Goal: Task Accomplishment & Management: Use online tool/utility

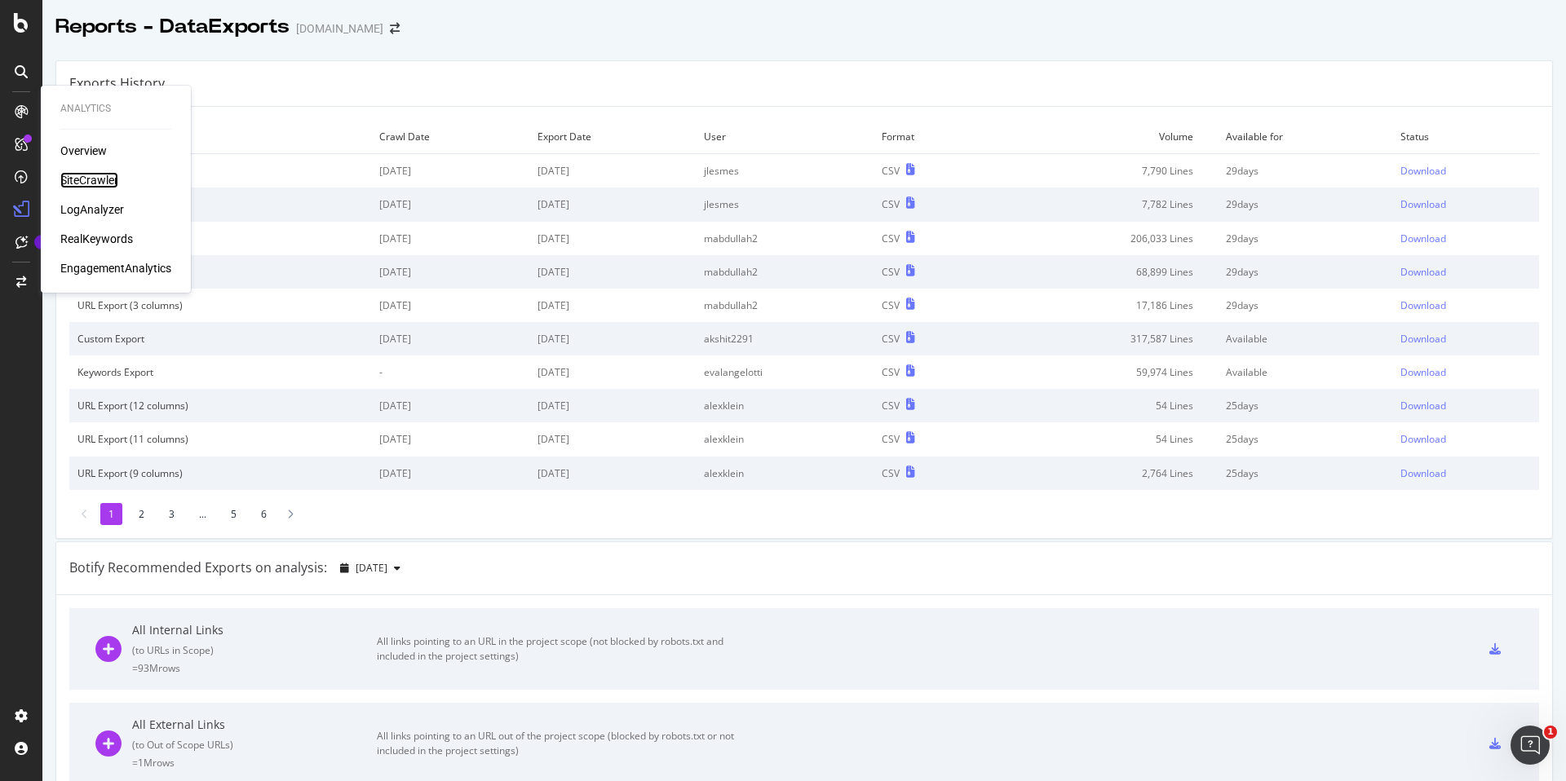
click at [69, 186] on div "SiteCrawler" at bounding box center [89, 180] width 58 height 16
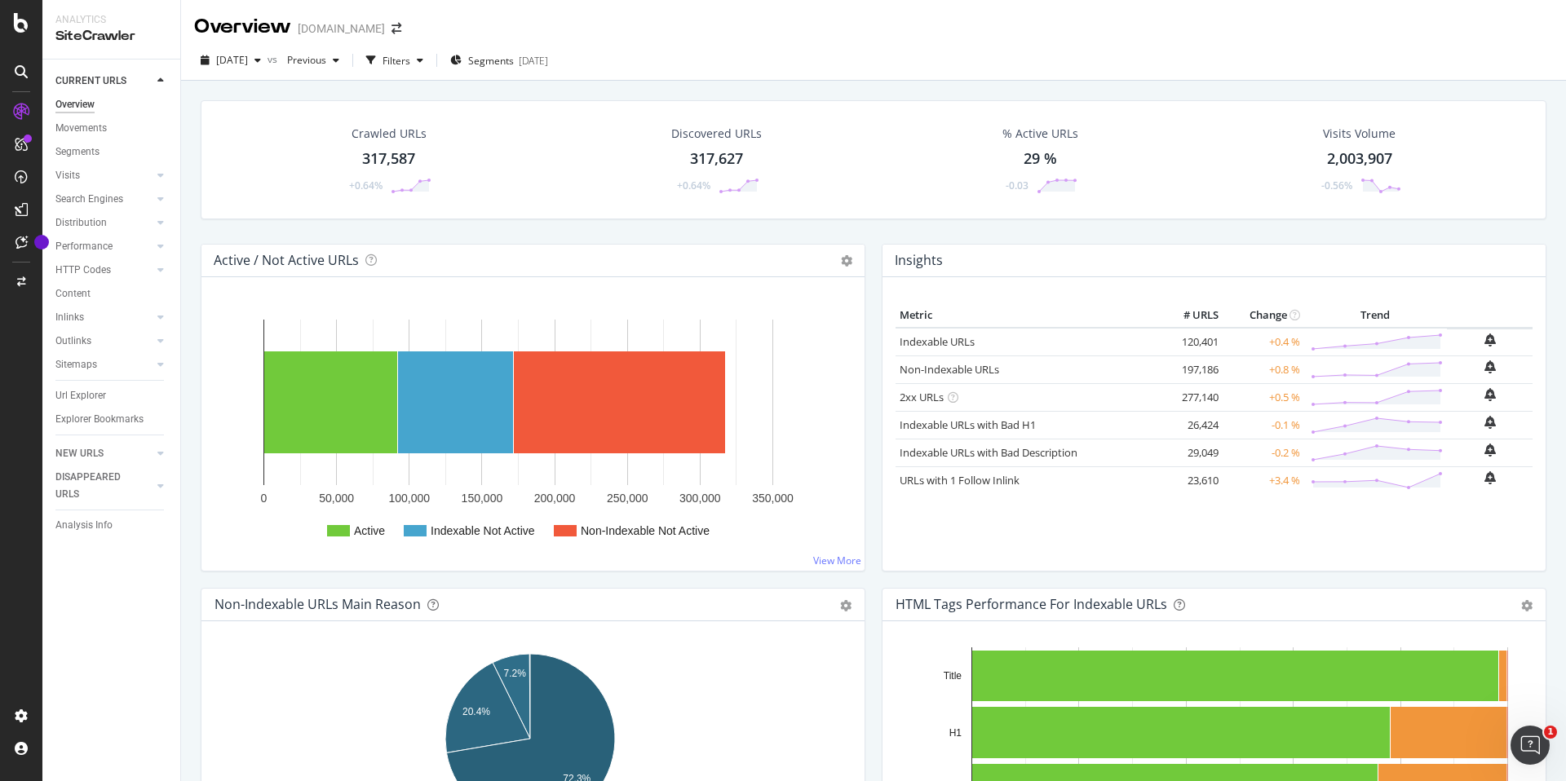
click at [294, 129] on div "Crawled URLs 317,587 +0.64%" at bounding box center [388, 159] width 325 height 85
click at [376, 150] on div "317,587" at bounding box center [388, 158] width 53 height 21
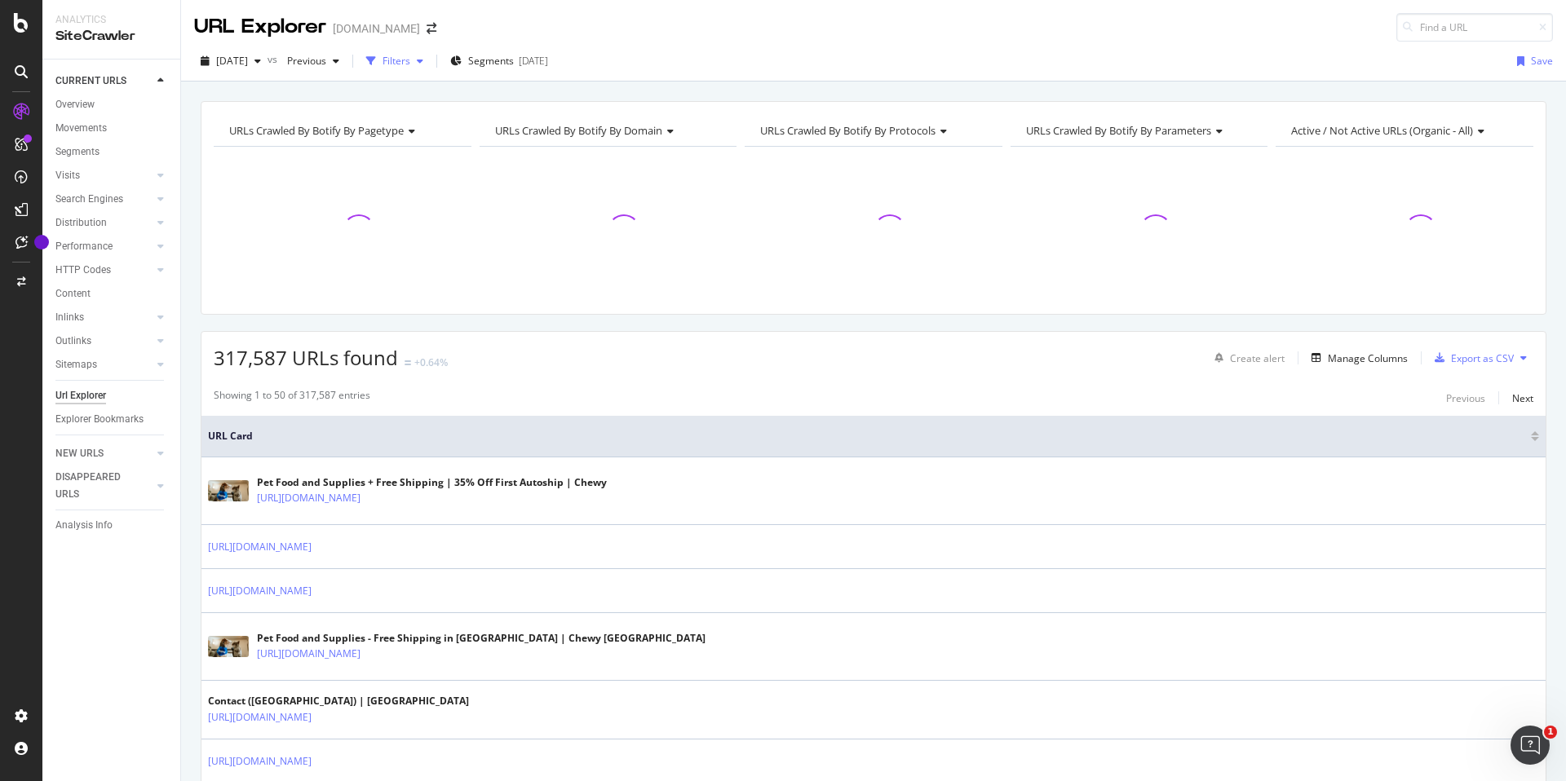
click at [410, 56] on div "Filters" at bounding box center [396, 61] width 28 height 14
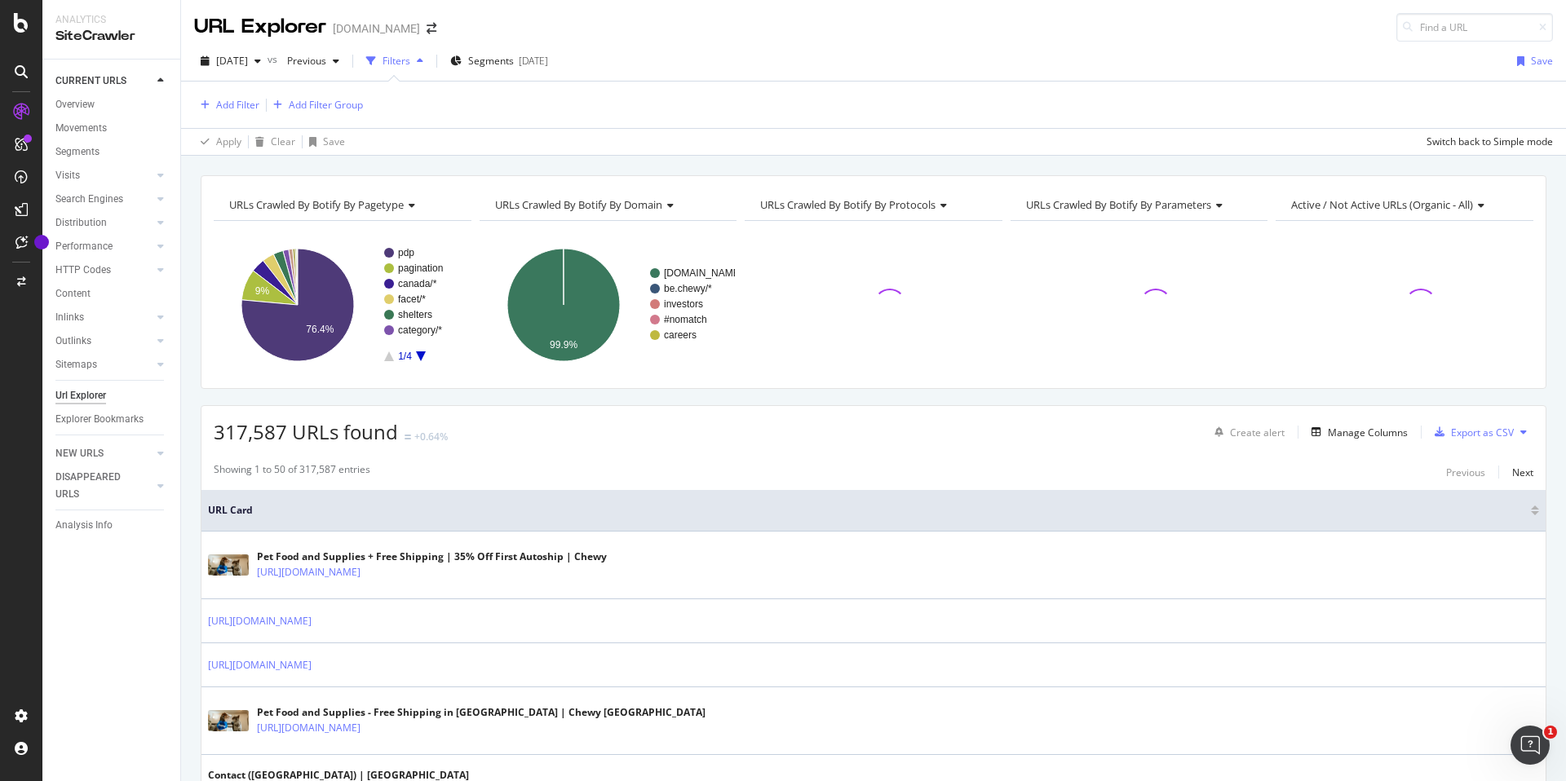
click at [238, 95] on div "Add Filter Add Filter Group" at bounding box center [278, 105] width 169 height 20
click at [238, 99] on div "Add Filter" at bounding box center [237, 105] width 43 height 14
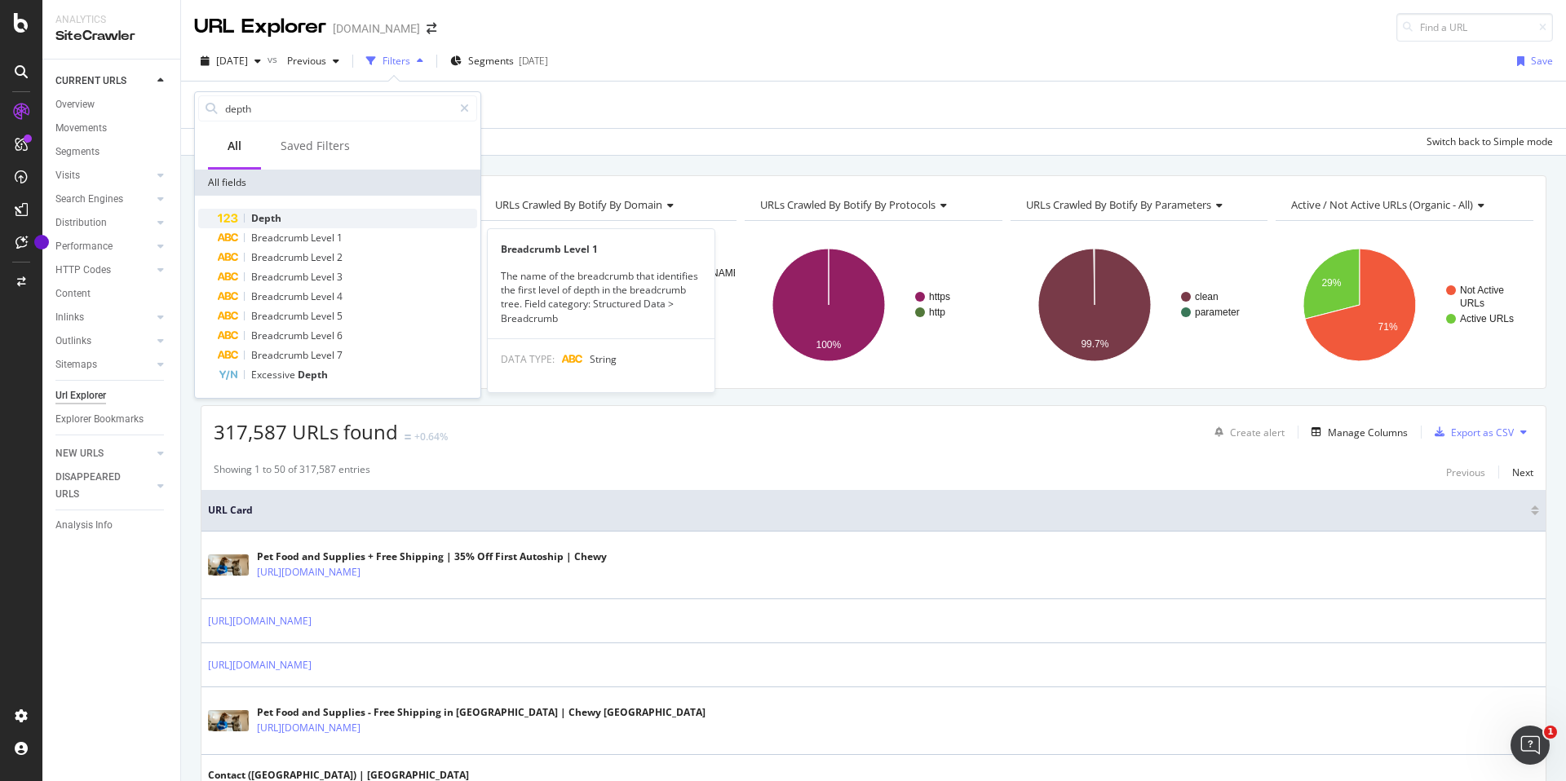
type input "depth"
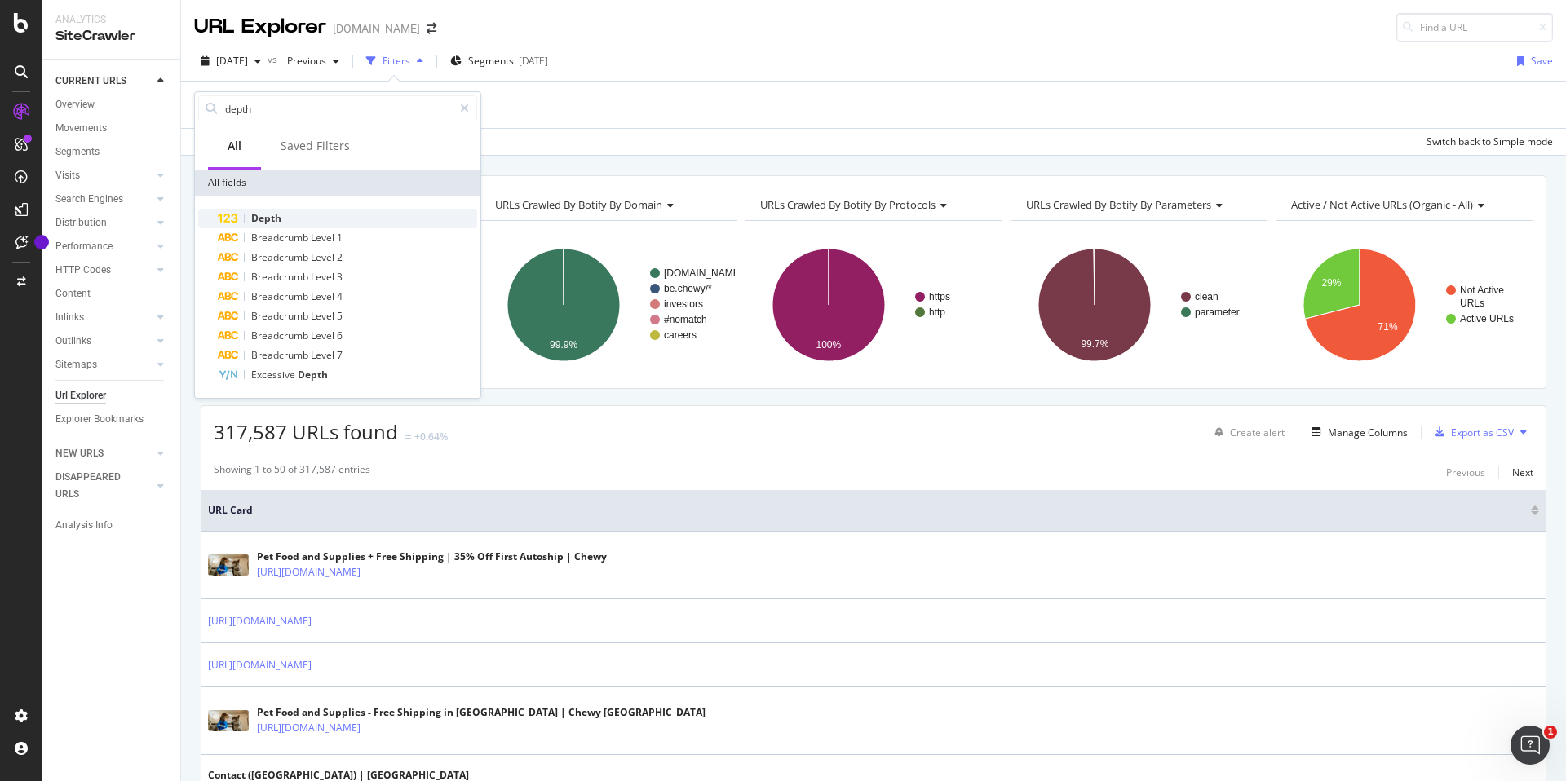
click at [302, 223] on div "Depth" at bounding box center [347, 219] width 259 height 20
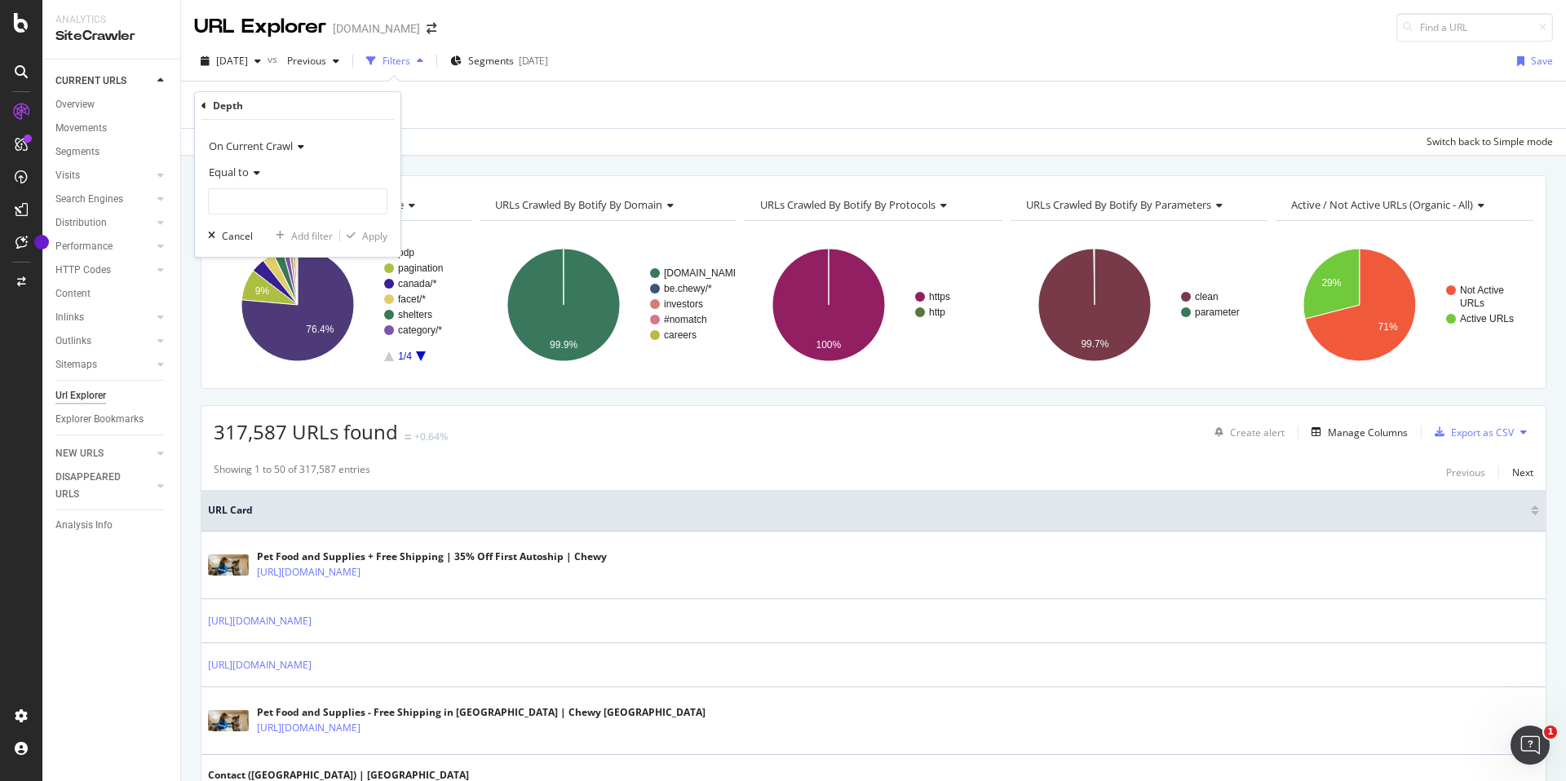
click at [243, 175] on span "Equal to" at bounding box center [229, 172] width 40 height 15
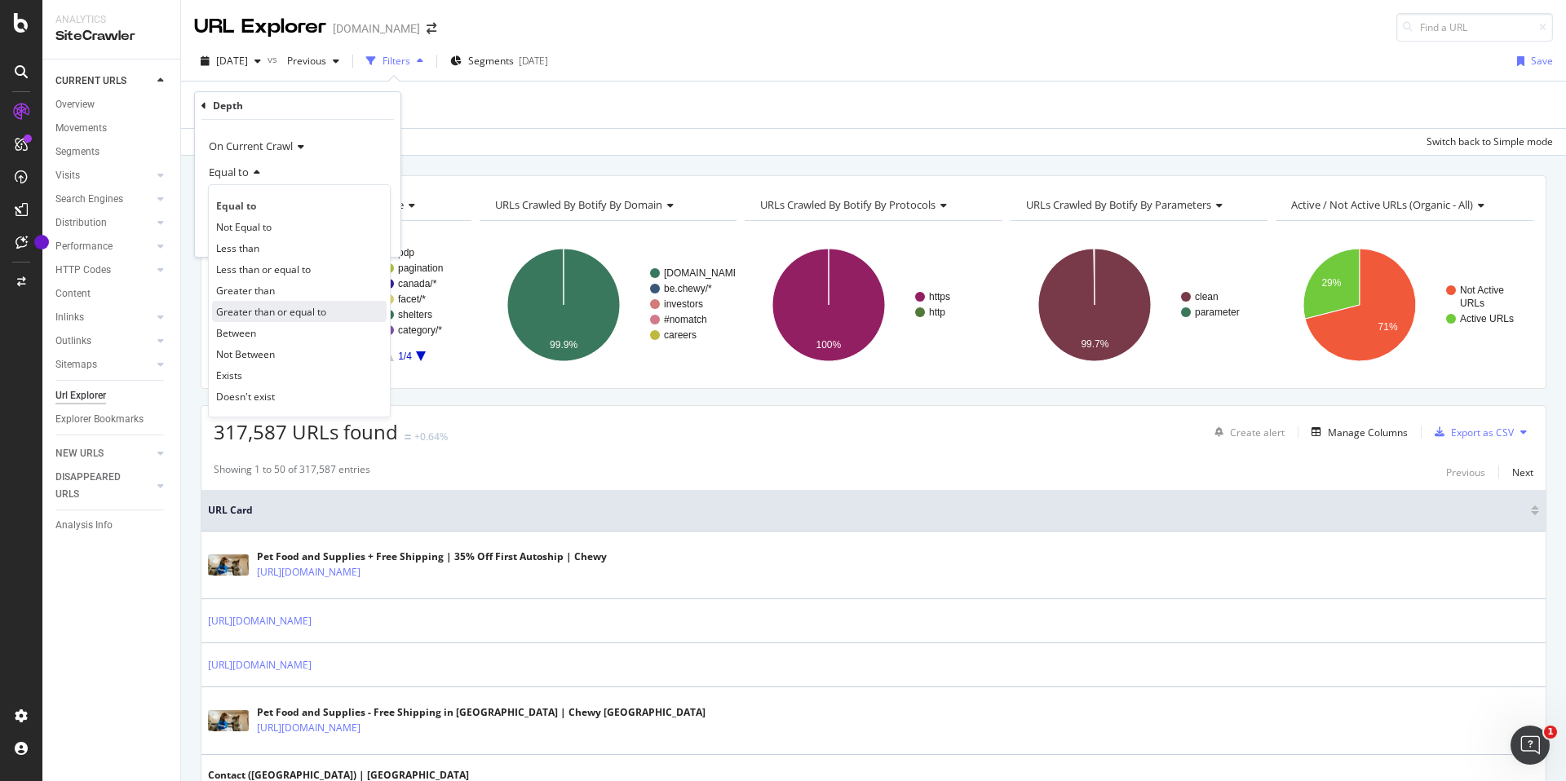
click at [271, 305] on span "Greater than or equal to" at bounding box center [271, 312] width 110 height 14
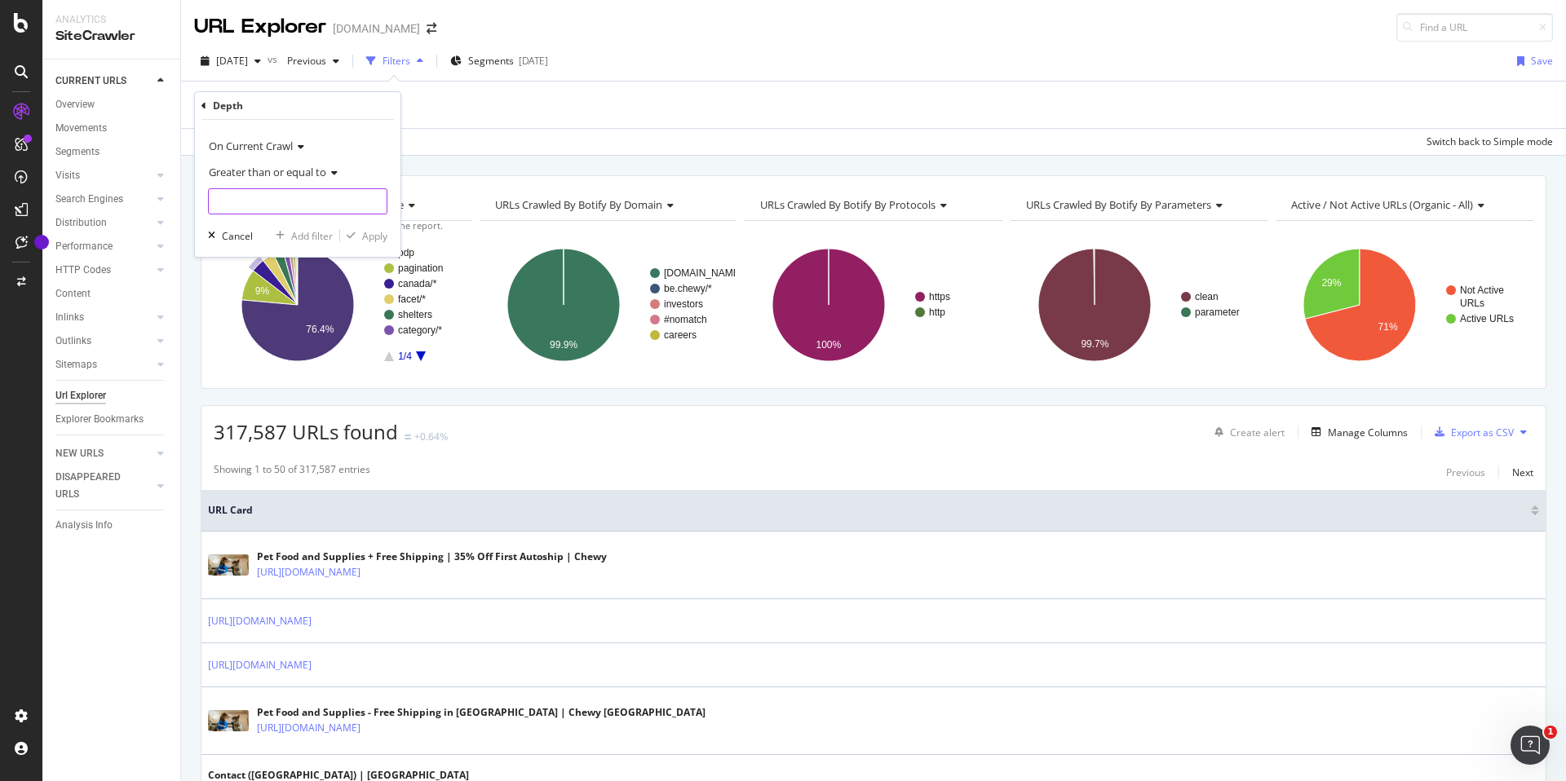
click at [272, 201] on input "number" at bounding box center [297, 201] width 179 height 26
type input "5"
click at [365, 245] on div "On Current Crawl Greater than or equal to 5 Cancel Add filter Apply" at bounding box center [297, 188] width 205 height 137
click at [372, 234] on div "Apply" at bounding box center [374, 236] width 25 height 14
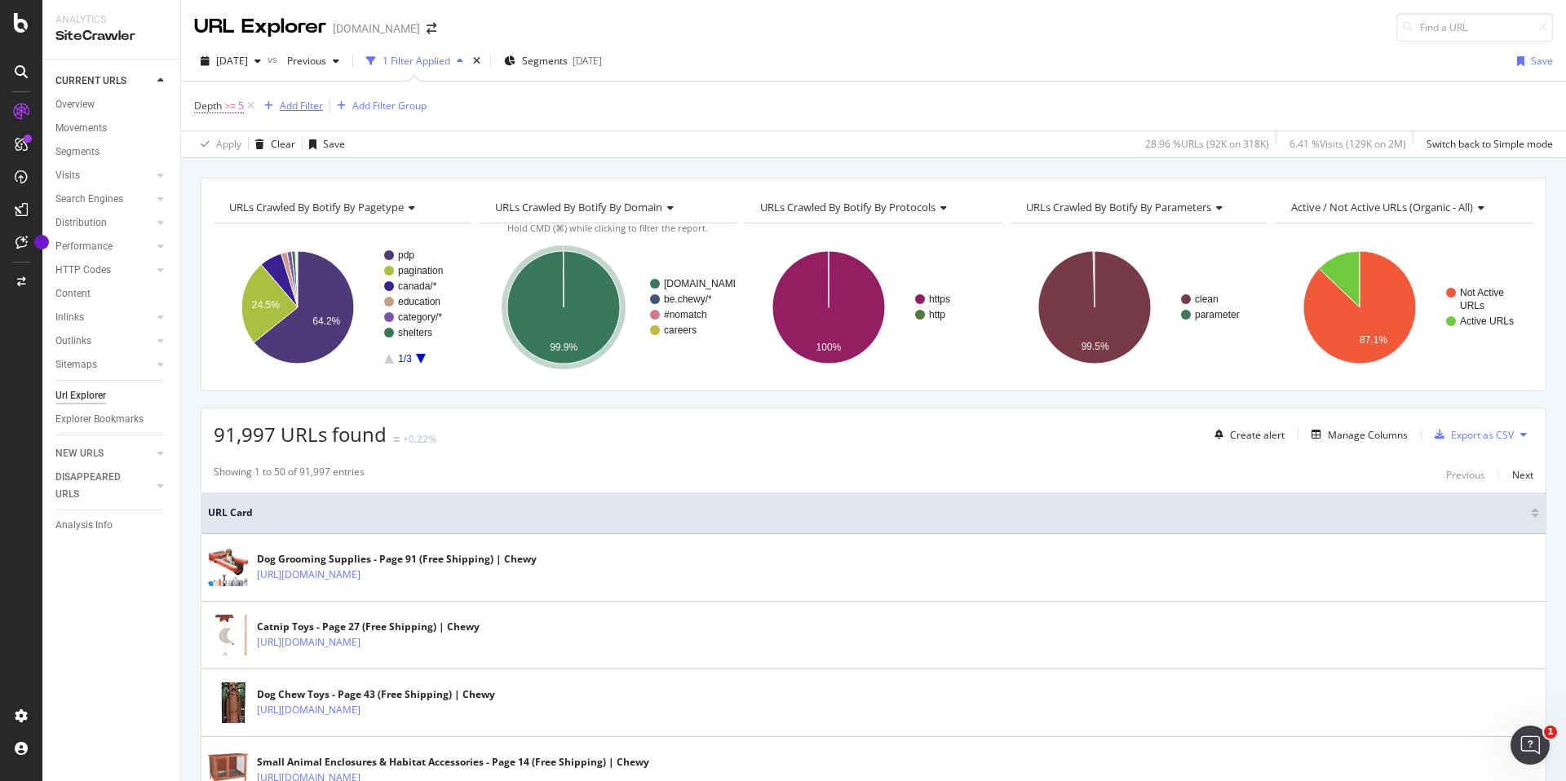
click at [304, 110] on div "Add Filter" at bounding box center [301, 106] width 43 height 14
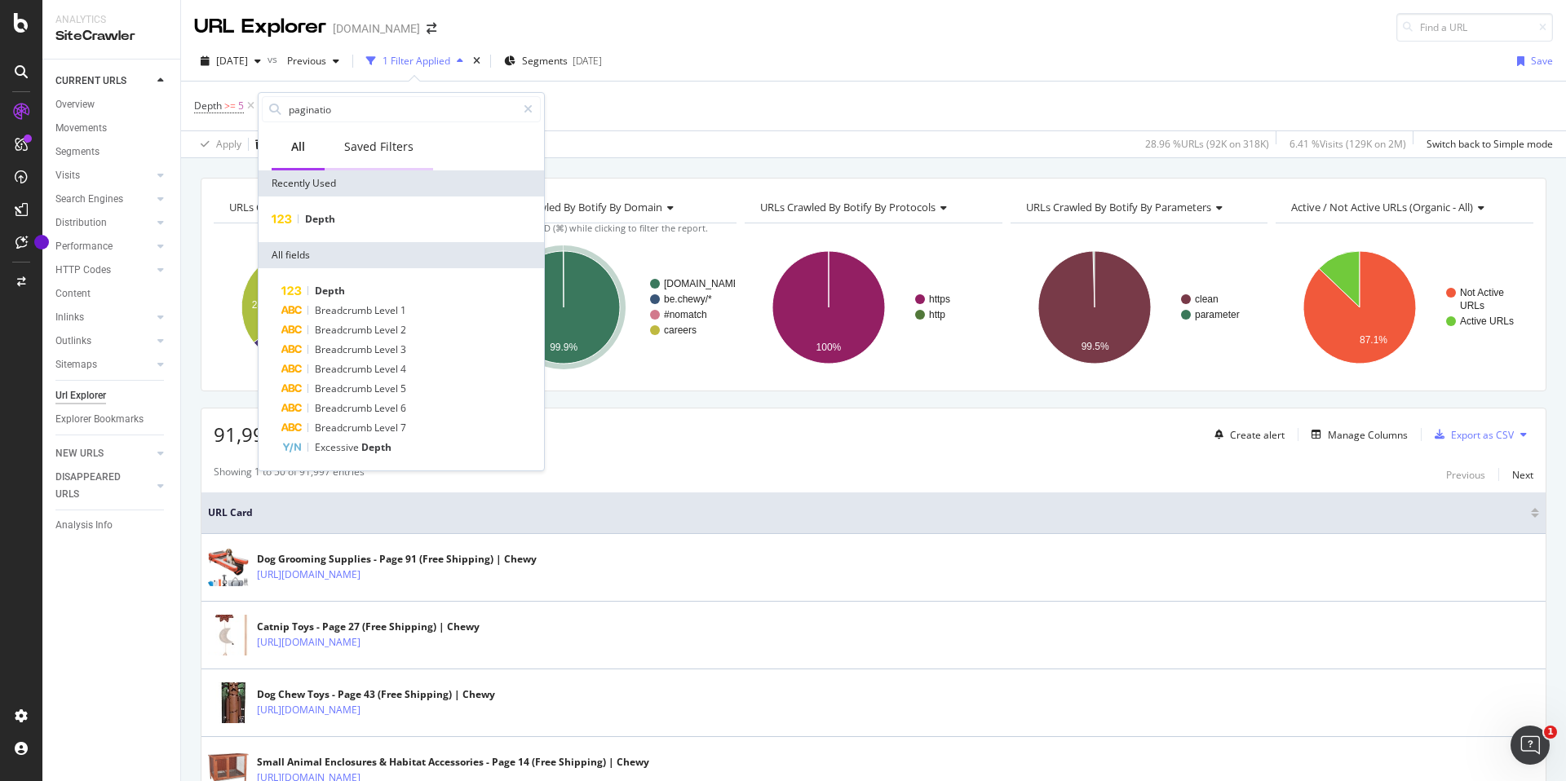
type input "pagination"
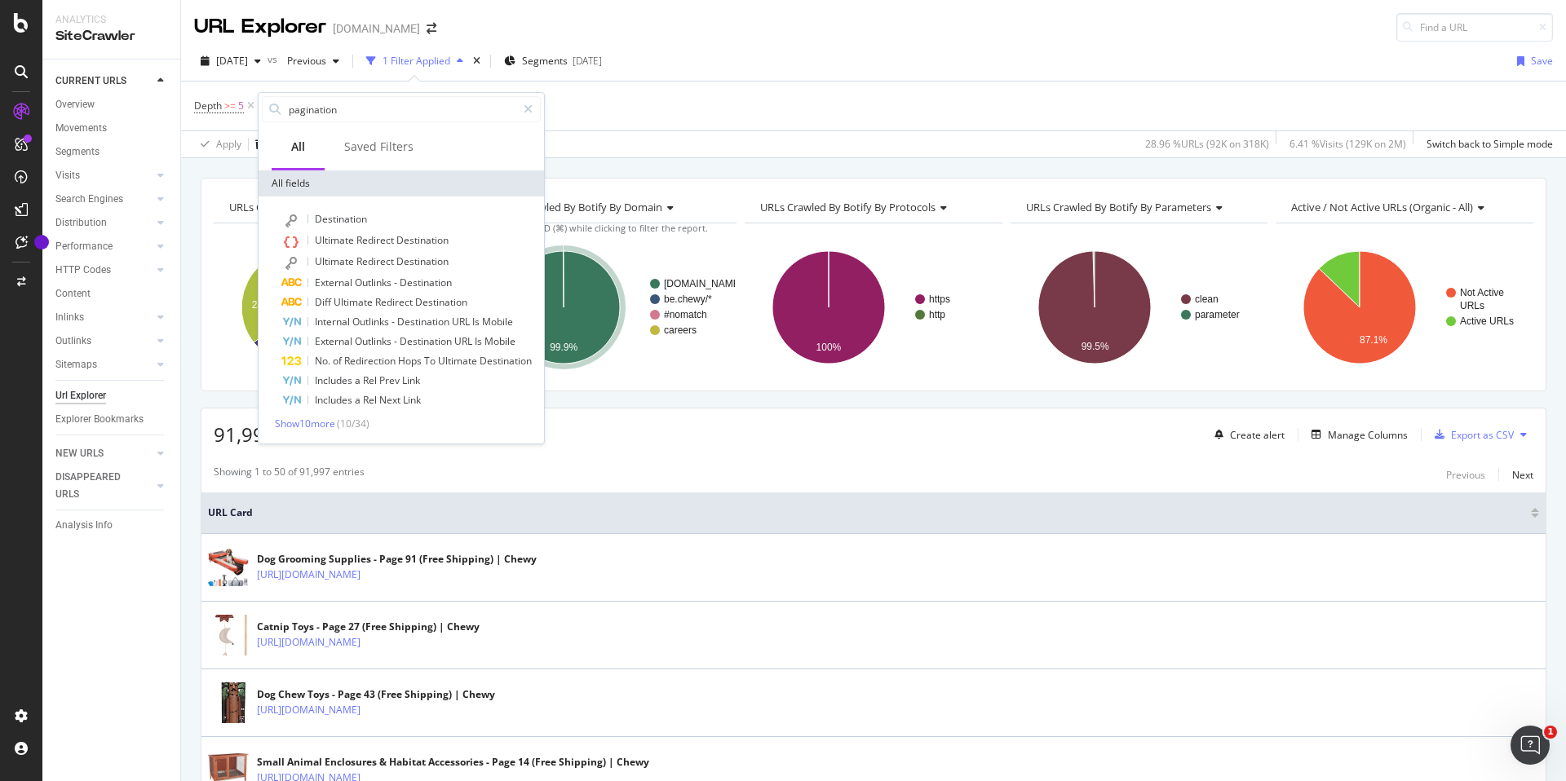
click at [592, 95] on div "Depth >= 5 Add Filter Add Filter Group" at bounding box center [873, 106] width 1359 height 49
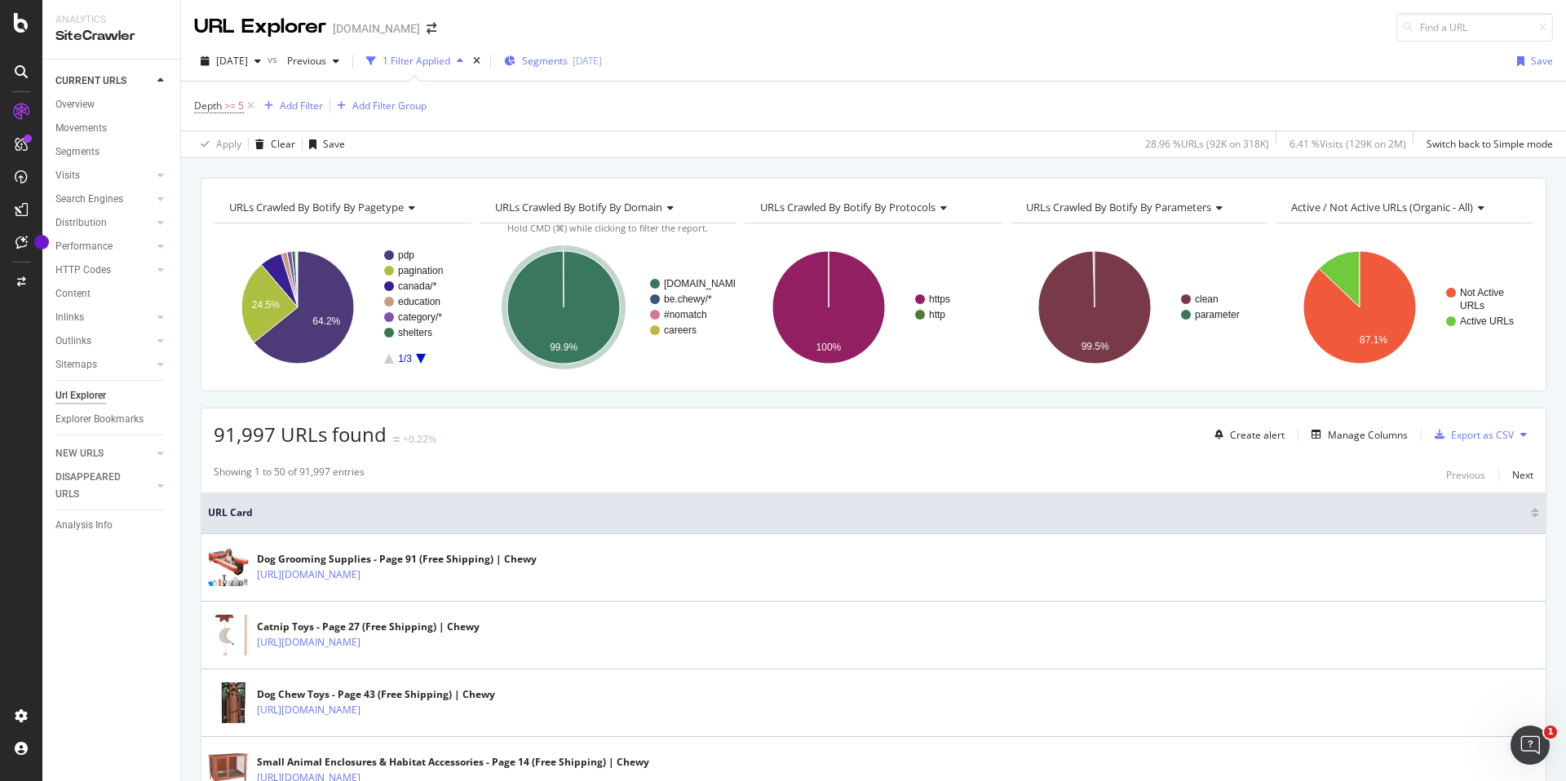
click at [568, 56] on span "Segments" at bounding box center [545, 61] width 46 height 14
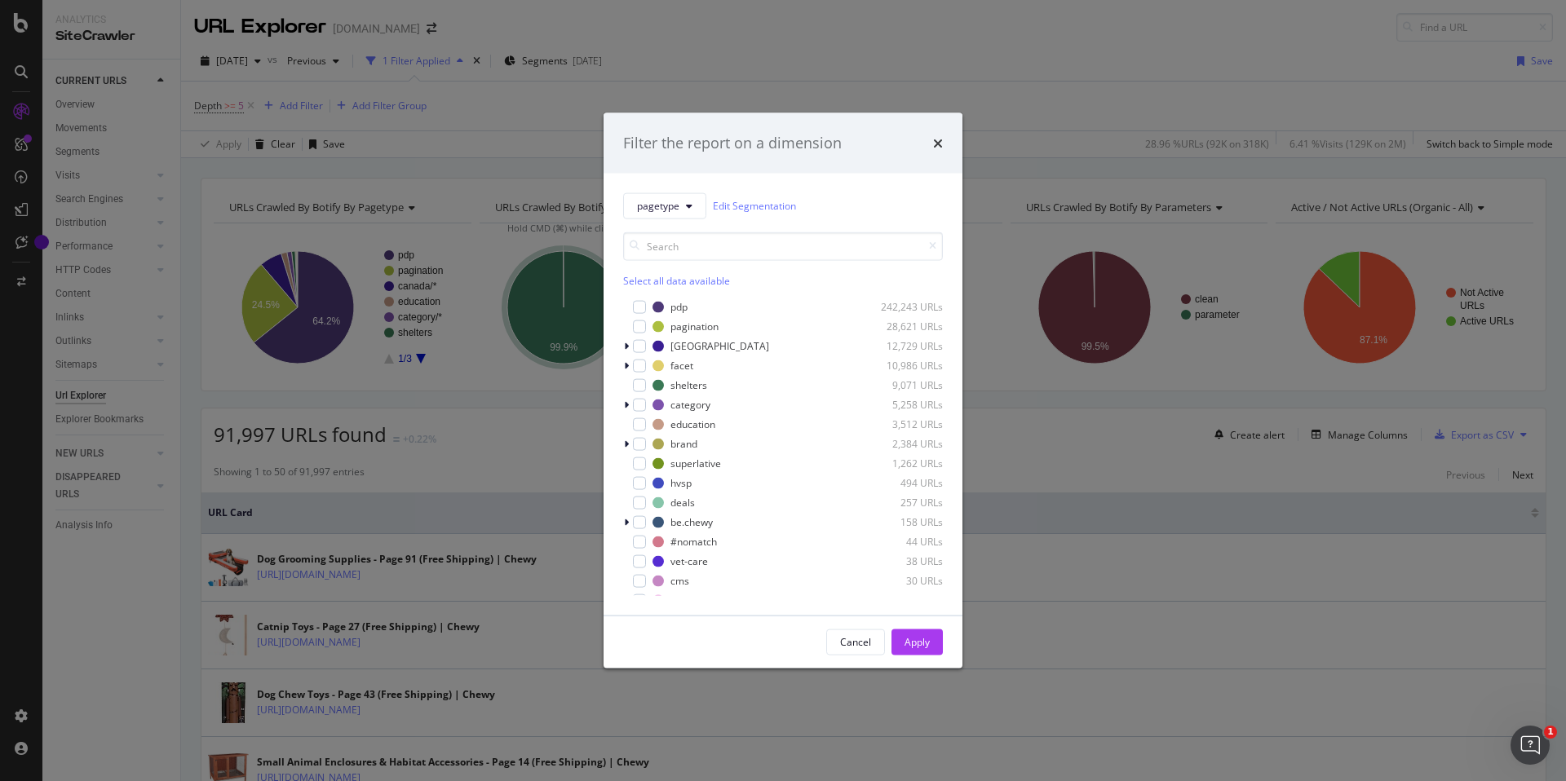
click at [642, 284] on div "Select all data available" at bounding box center [783, 280] width 320 height 14
click at [637, 323] on icon "modal" at bounding box center [639, 326] width 7 height 8
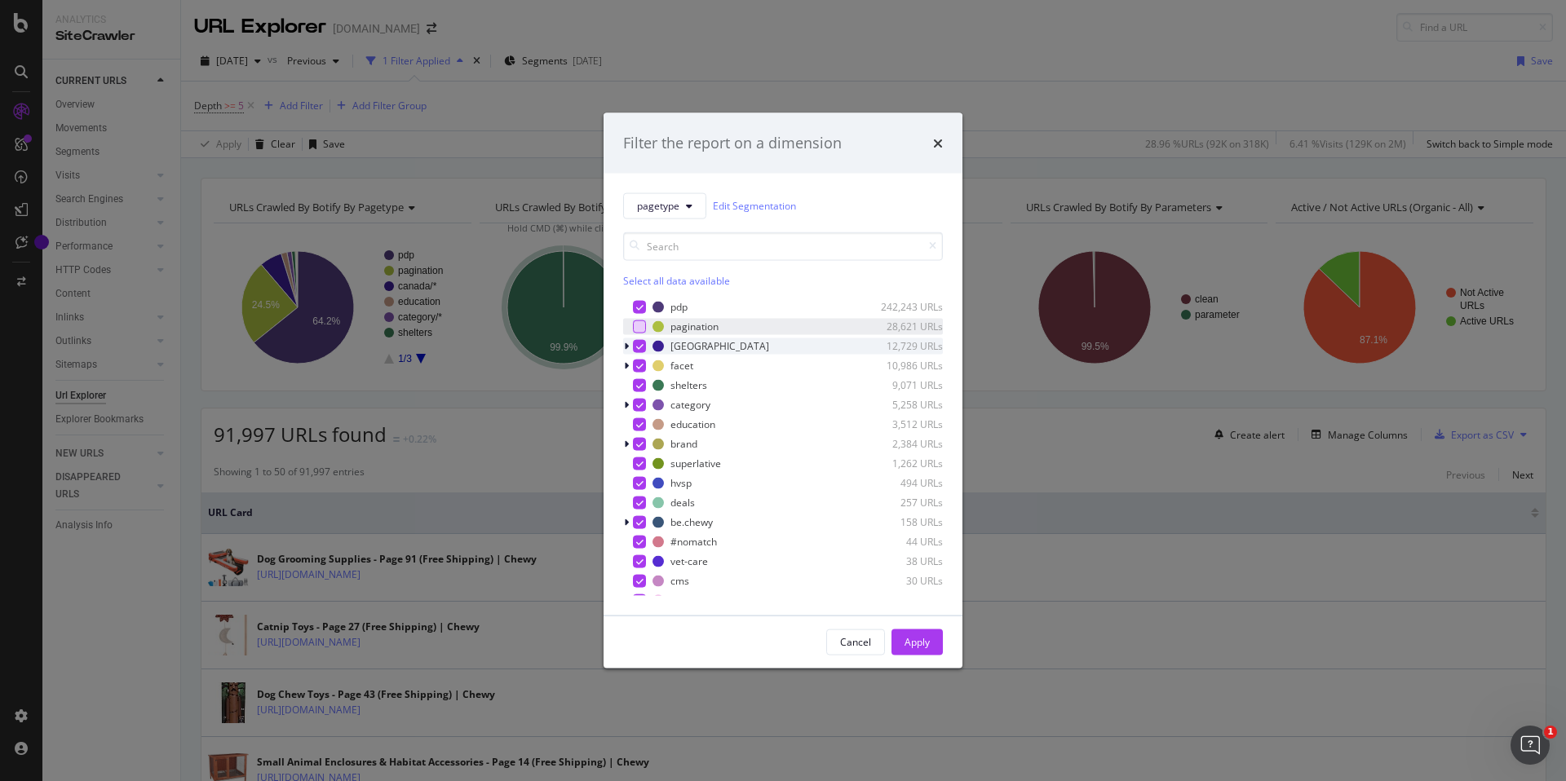
click at [637, 345] on icon "modal" at bounding box center [639, 346] width 7 height 8
click at [929, 625] on div "Cancel Apply" at bounding box center [782, 642] width 359 height 52
click at [915, 648] on div "Apply" at bounding box center [916, 642] width 25 height 14
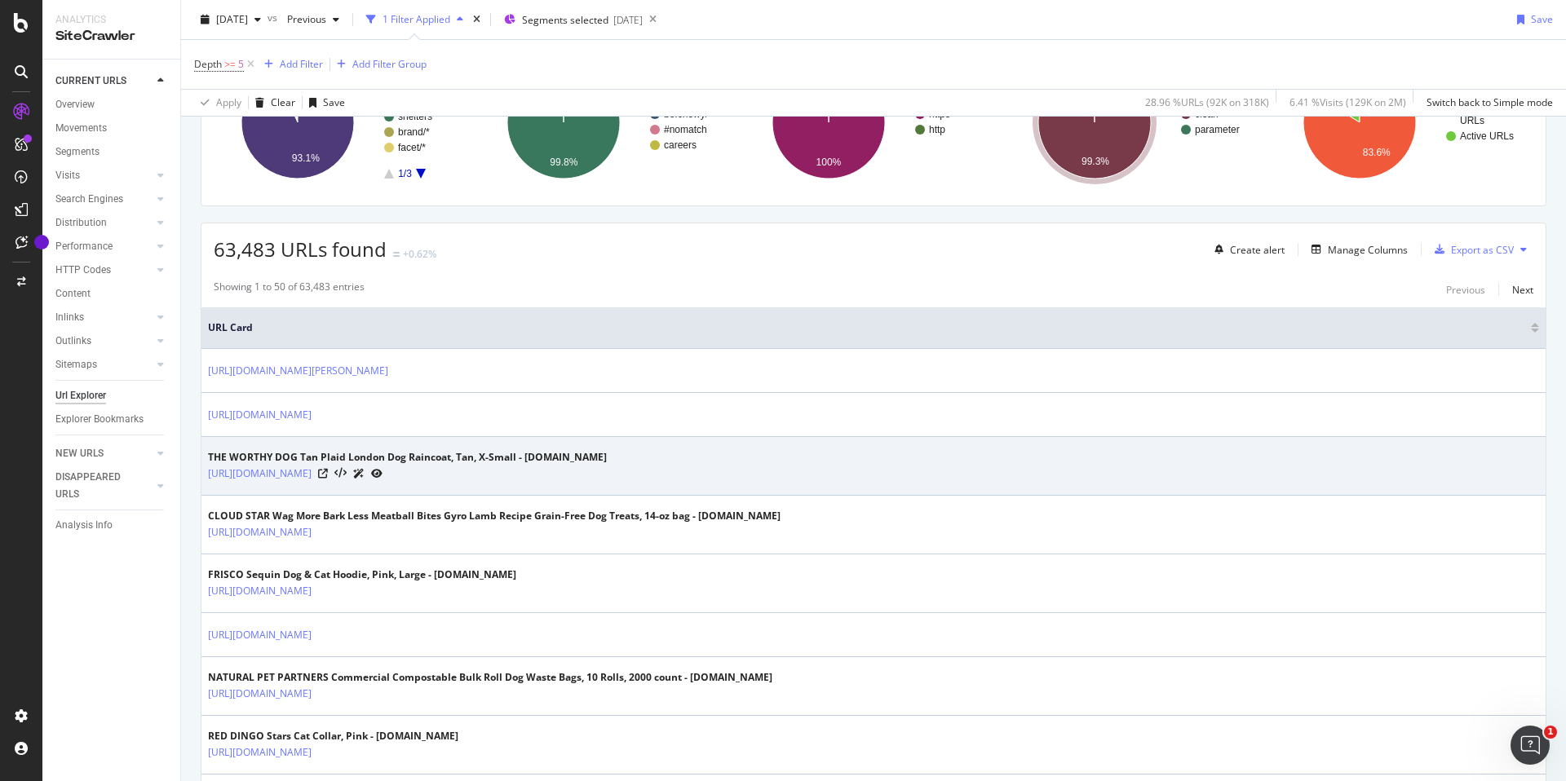
scroll to position [256, 0]
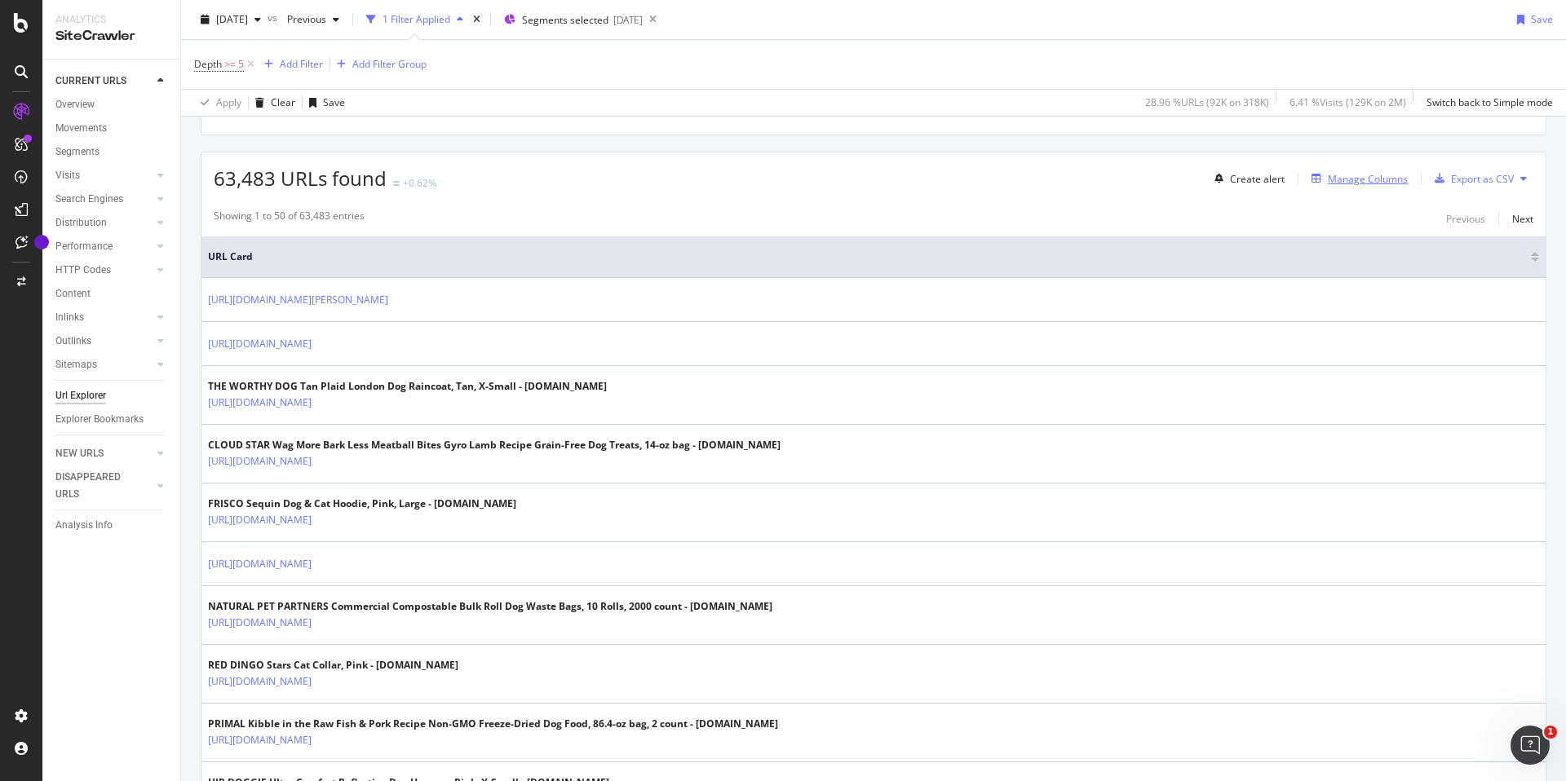
click at [1354, 183] on div "Manage Columns" at bounding box center [1368, 179] width 80 height 14
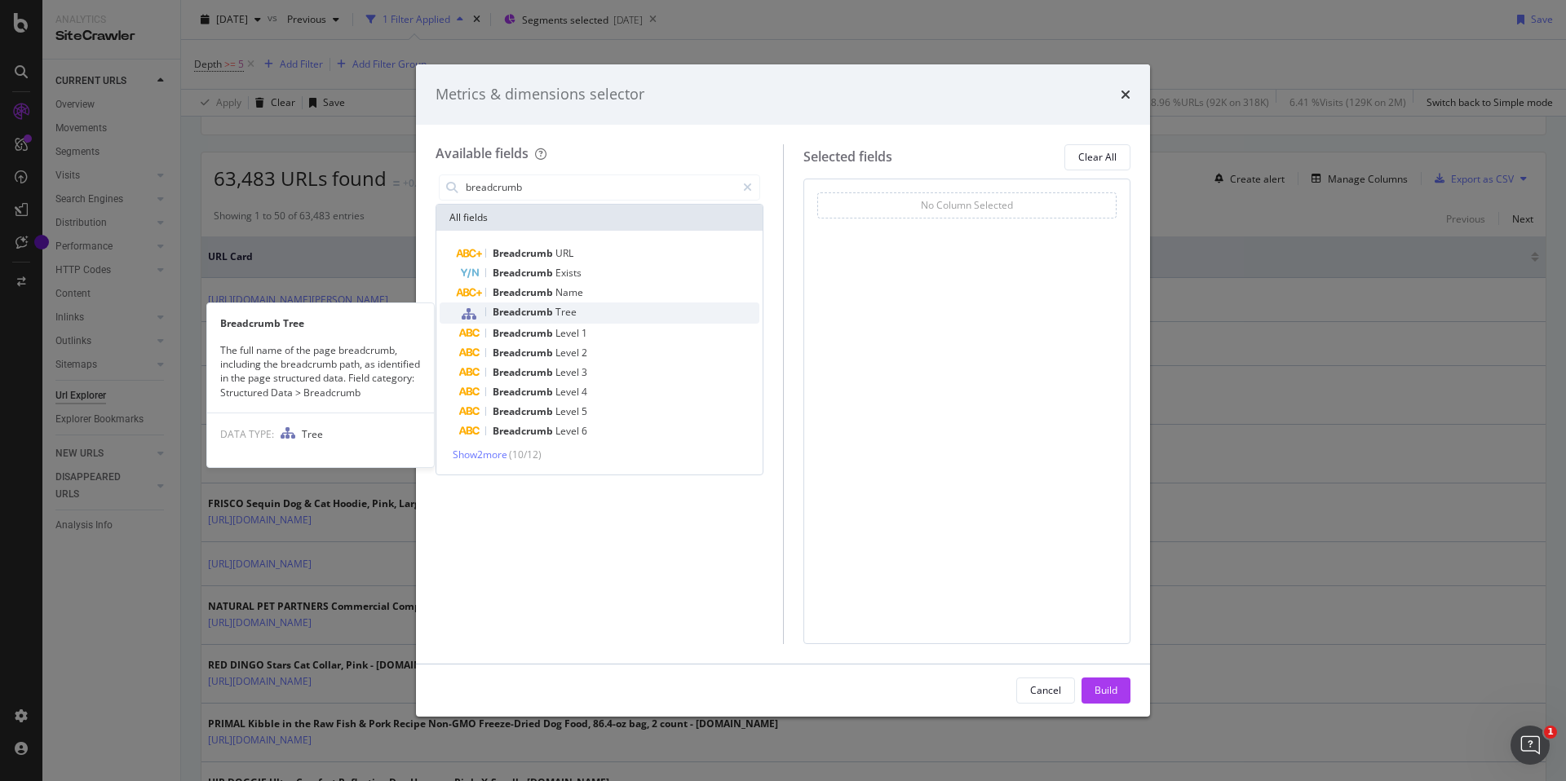
type input "breadcrumb"
click at [573, 312] on span "Tree" at bounding box center [565, 312] width 21 height 14
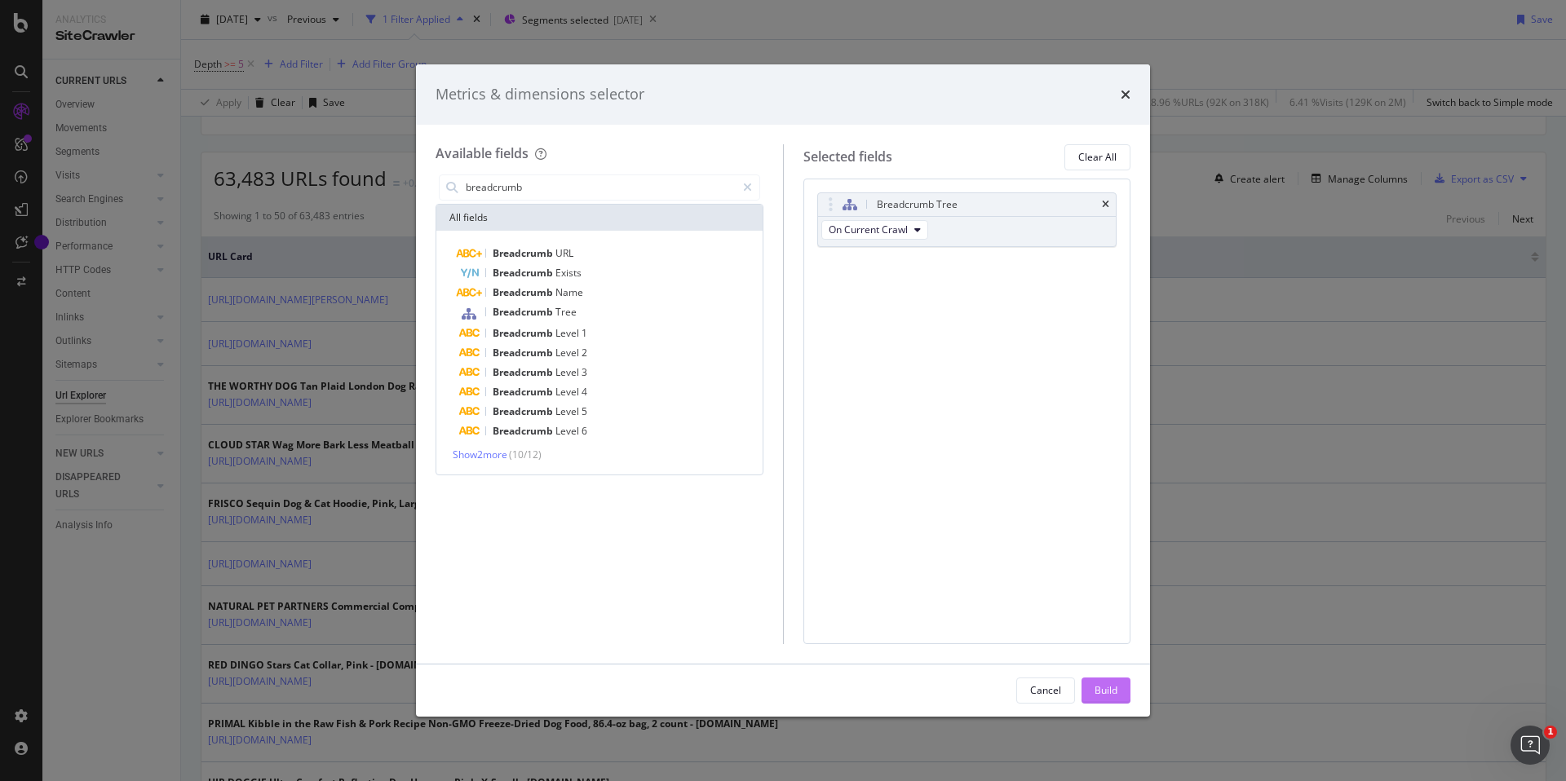
click at [1112, 681] on div "Build" at bounding box center [1105, 690] width 23 height 24
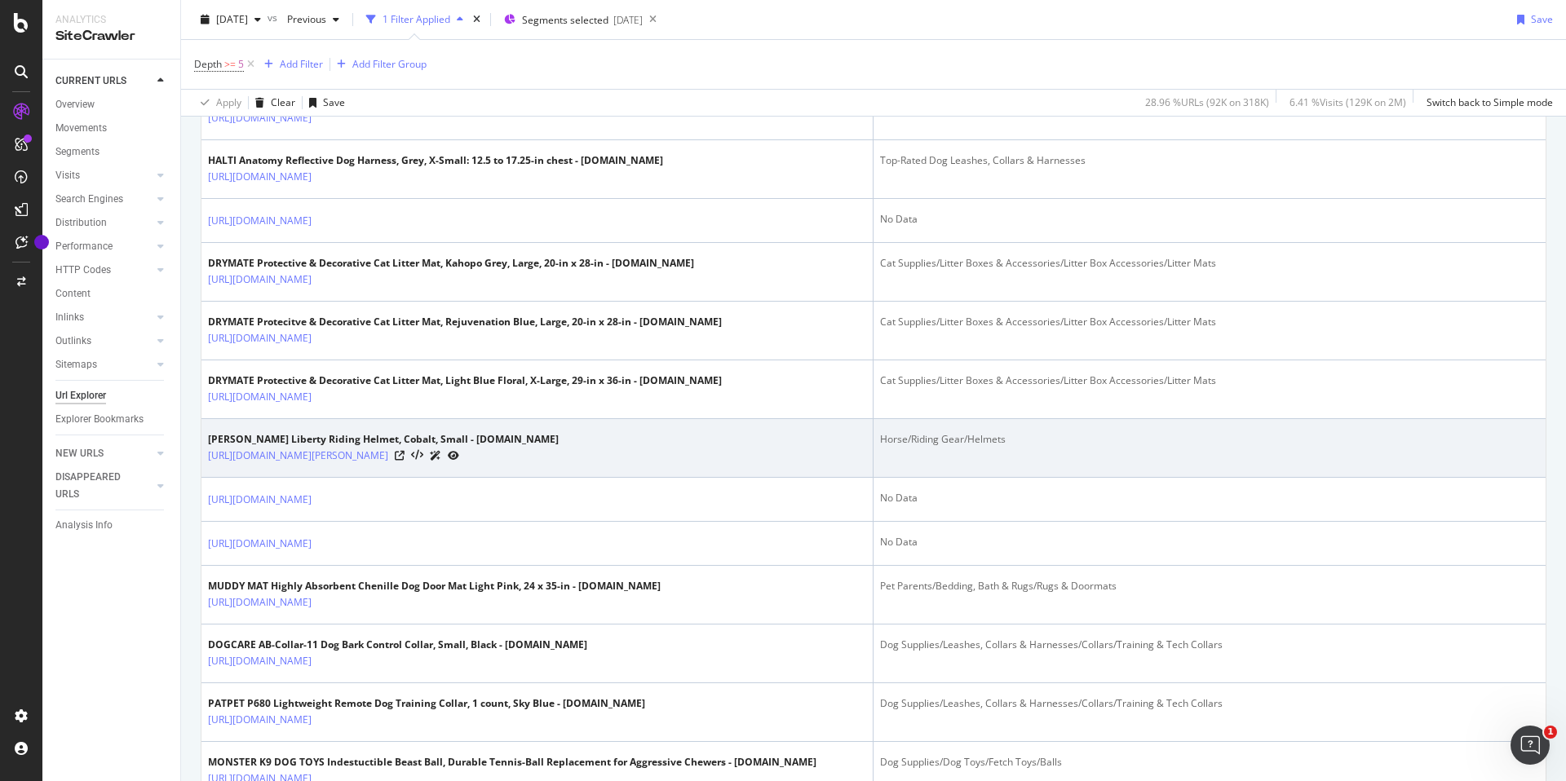
scroll to position [1392, 0]
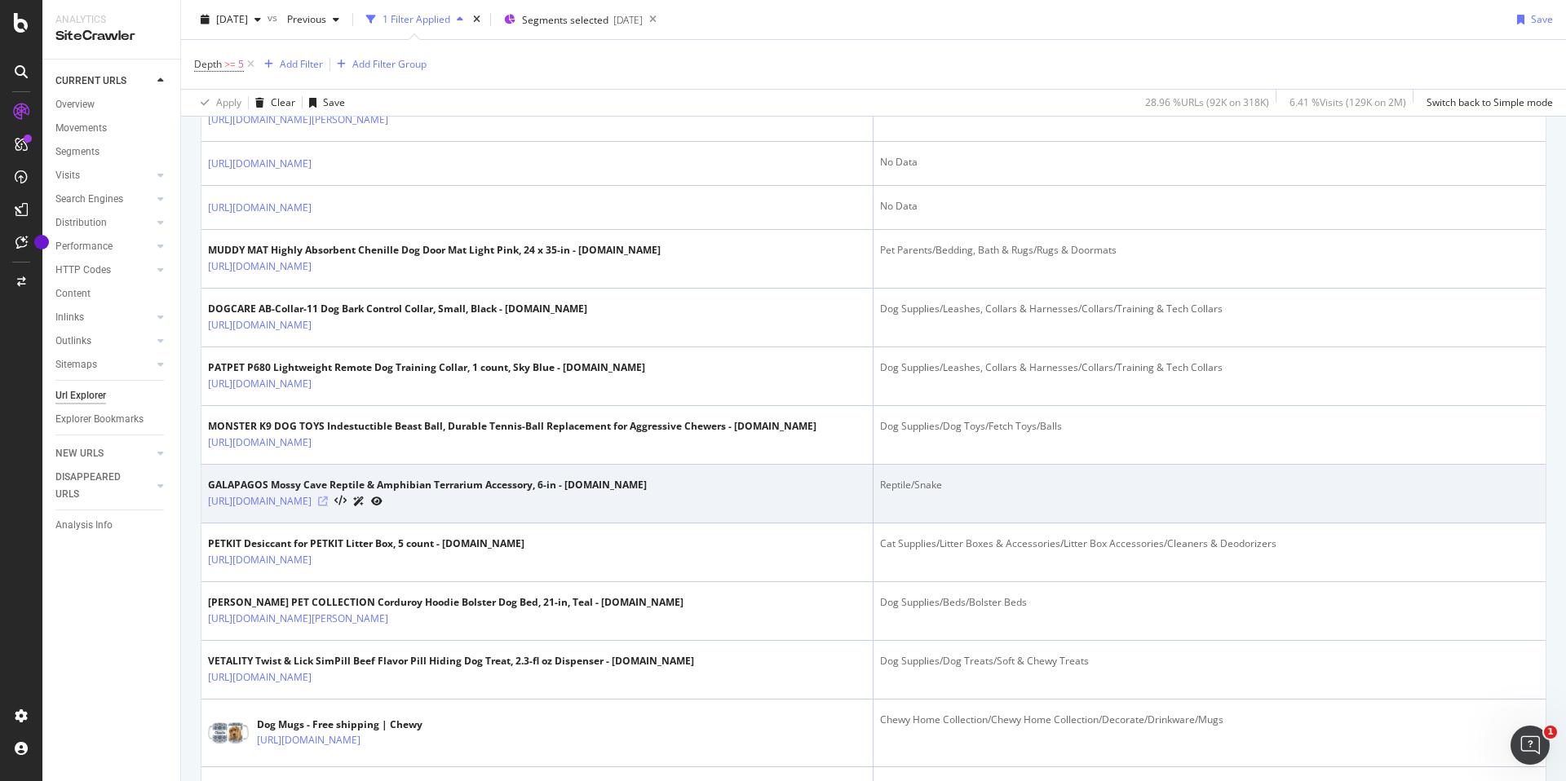
click at [328, 503] on icon at bounding box center [323, 502] width 10 height 10
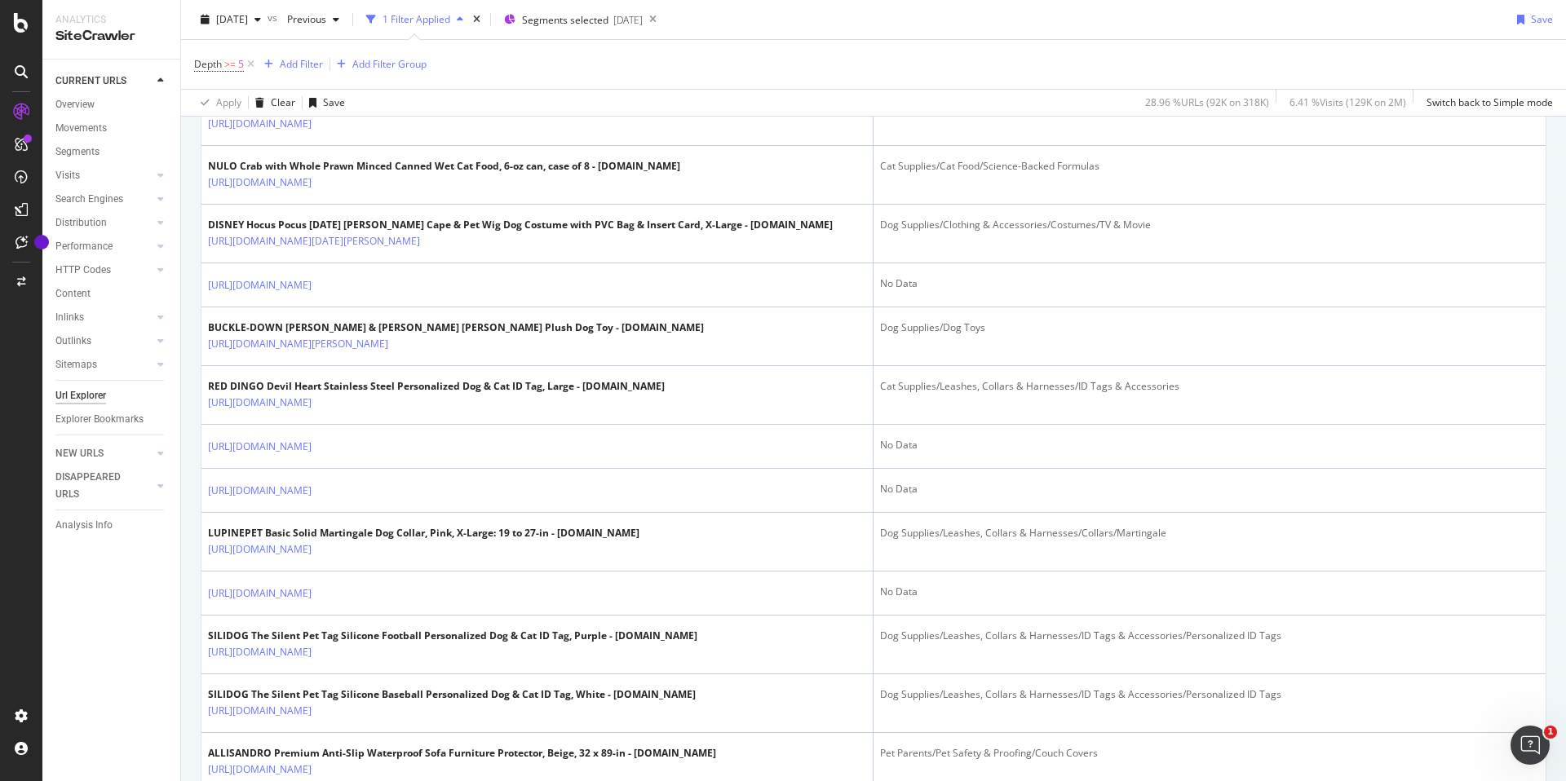
scroll to position [2313, 0]
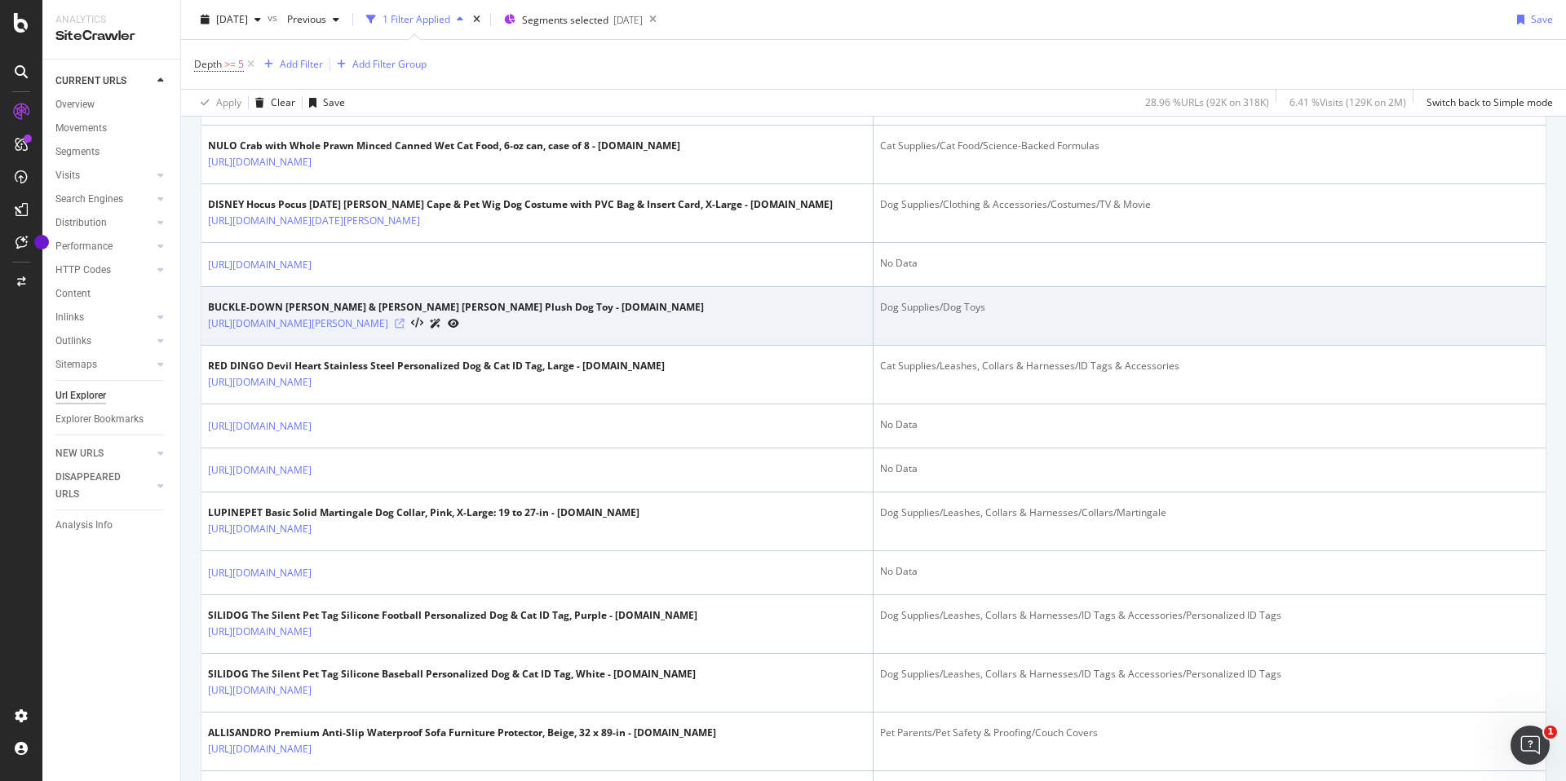
click at [404, 322] on icon at bounding box center [400, 324] width 10 height 10
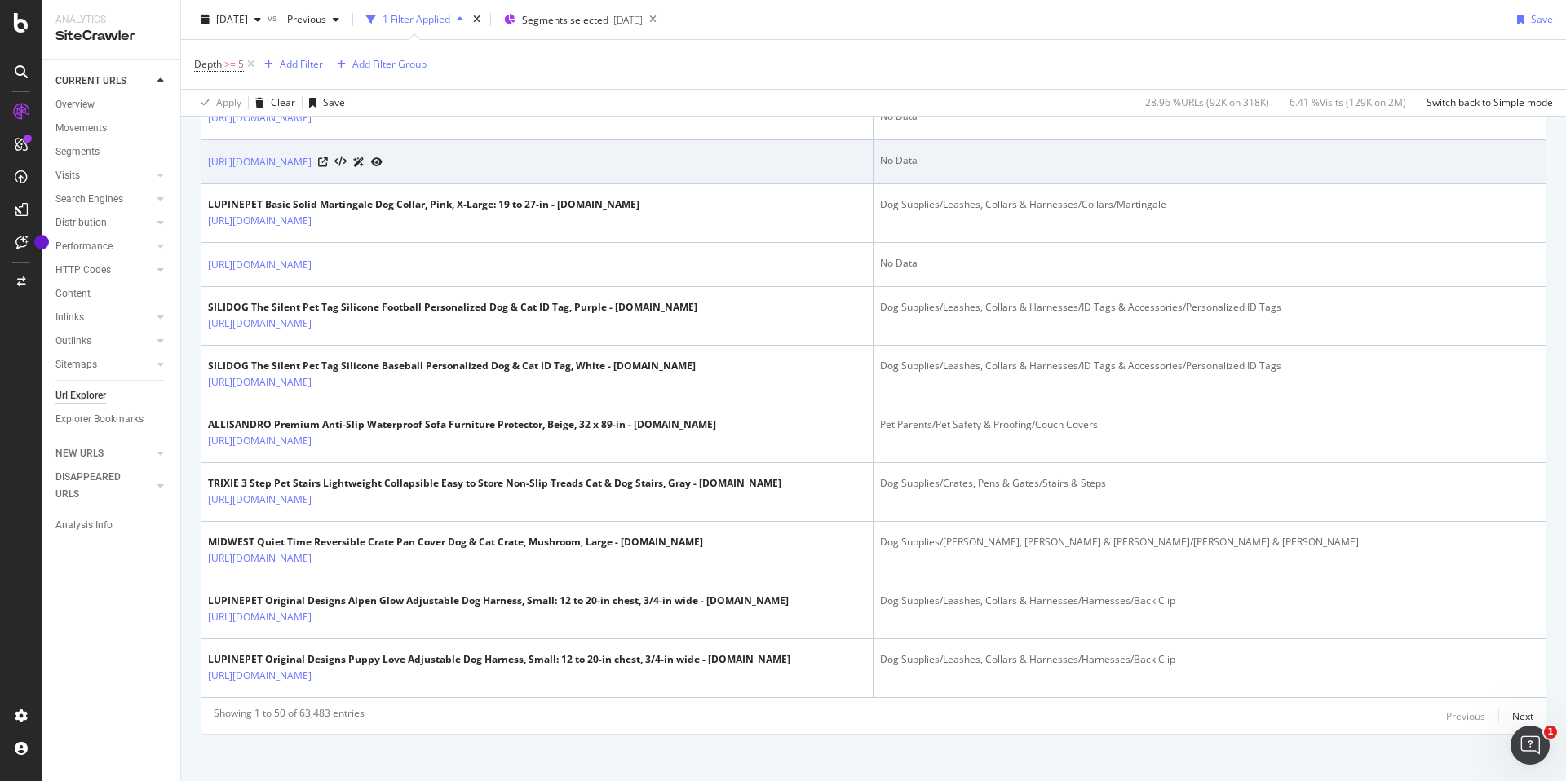
scroll to position [2631, 0]
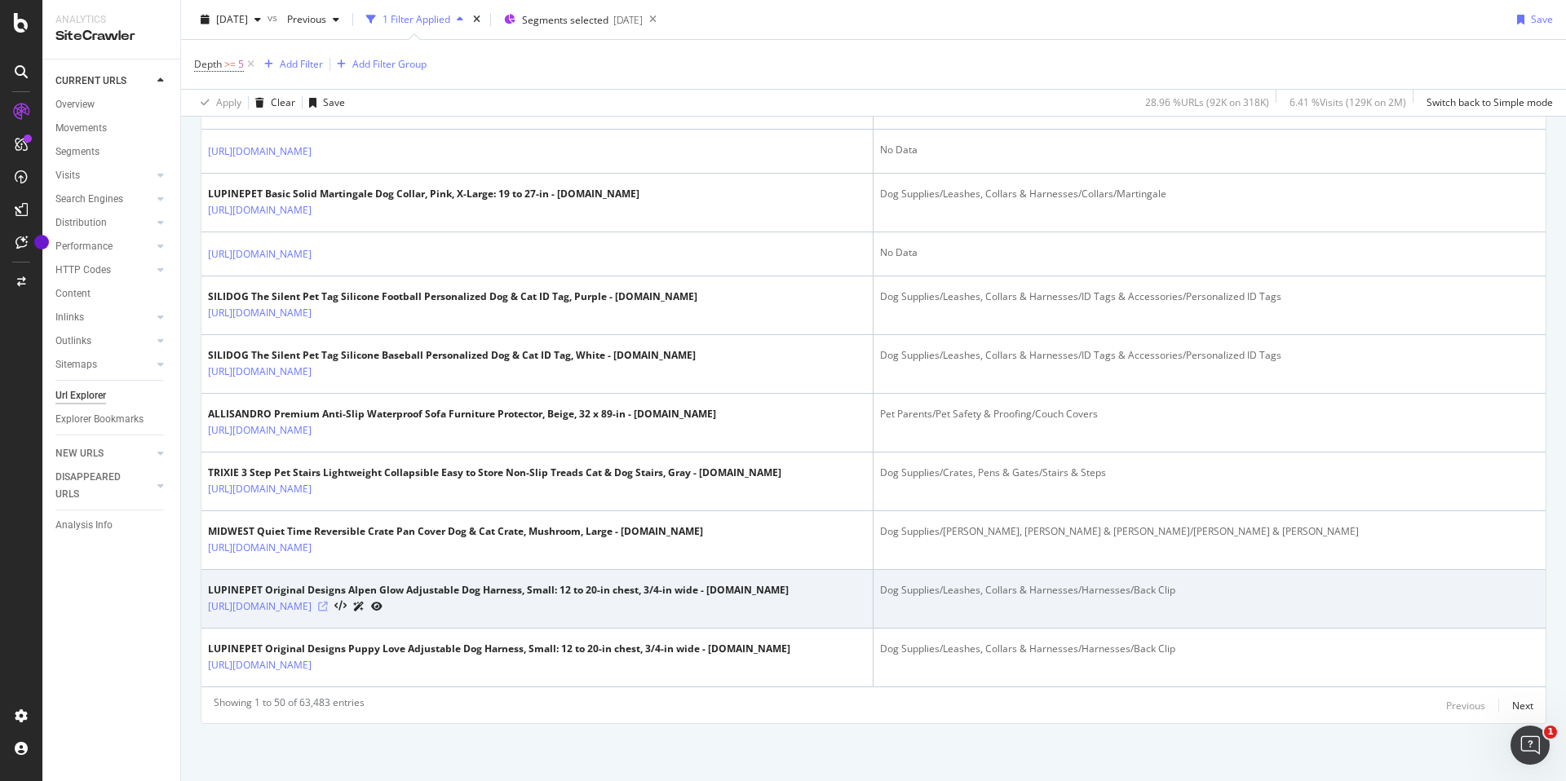
click at [328, 608] on icon at bounding box center [323, 607] width 10 height 10
